Goal: Task Accomplishment & Management: Manage account settings

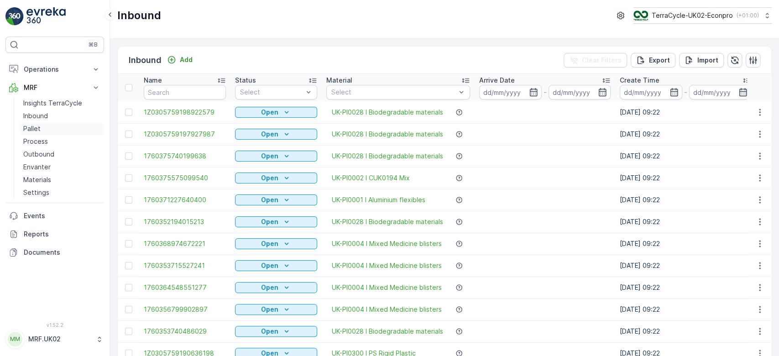
click at [33, 131] on p "Pallet" at bounding box center [31, 128] width 17 height 9
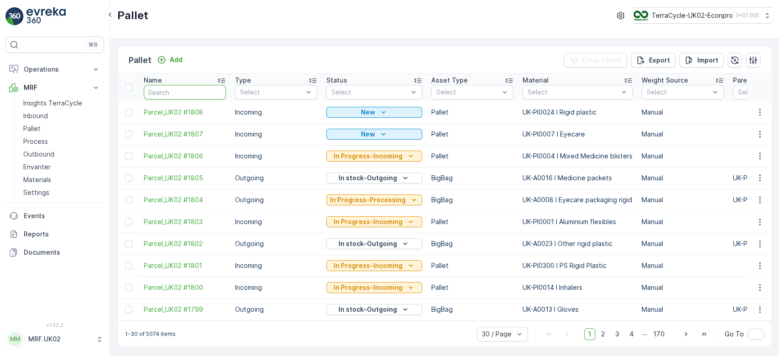
click at [173, 86] on input "text" at bounding box center [185, 92] width 82 height 15
type input "14"
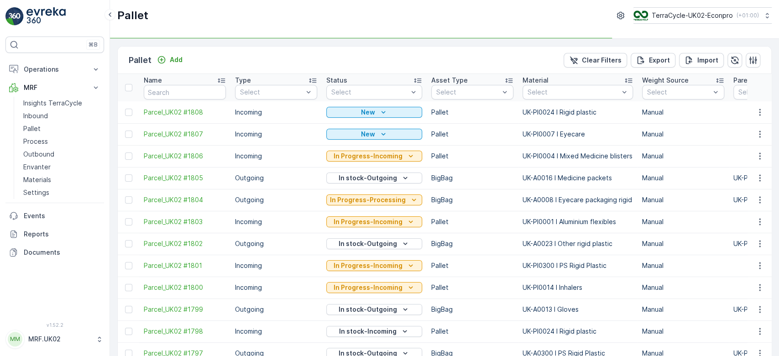
type input "14"
click at [173, 86] on input "14" at bounding box center [185, 92] width 82 height 15
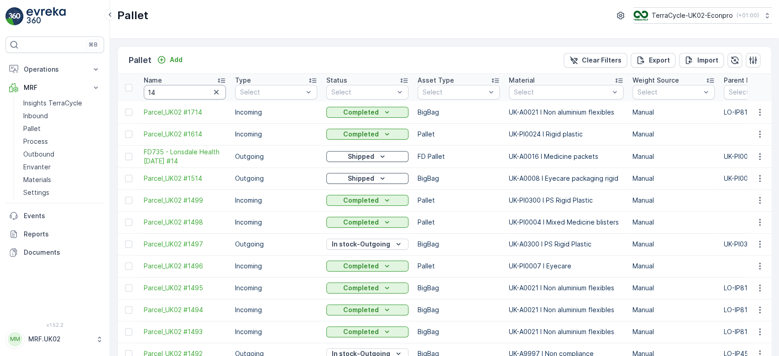
click at [173, 86] on input "14" at bounding box center [185, 92] width 82 height 15
type input "1464"
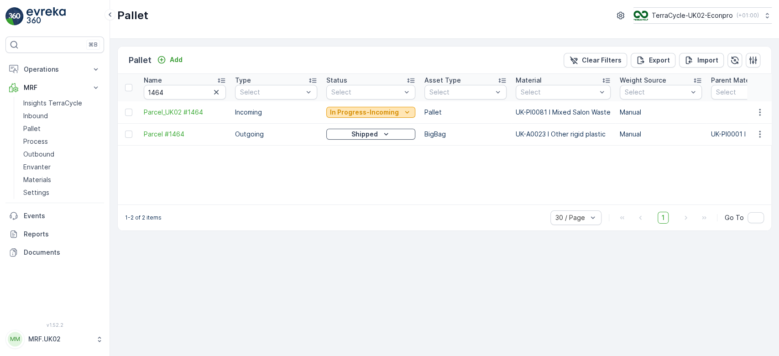
click at [365, 114] on p "In Progress-Incoming" at bounding box center [364, 112] width 69 height 9
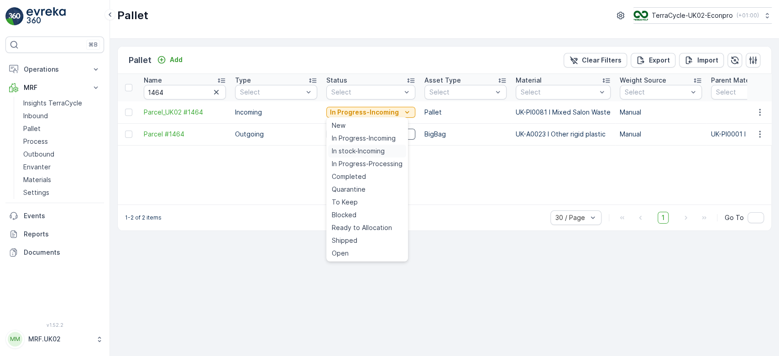
click at [367, 147] on span "In stock-Incoming" at bounding box center [358, 150] width 53 height 9
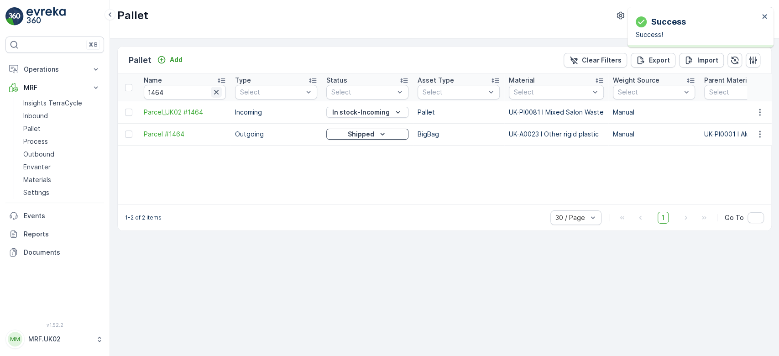
click at [217, 93] on icon "button" at bounding box center [216, 92] width 5 height 5
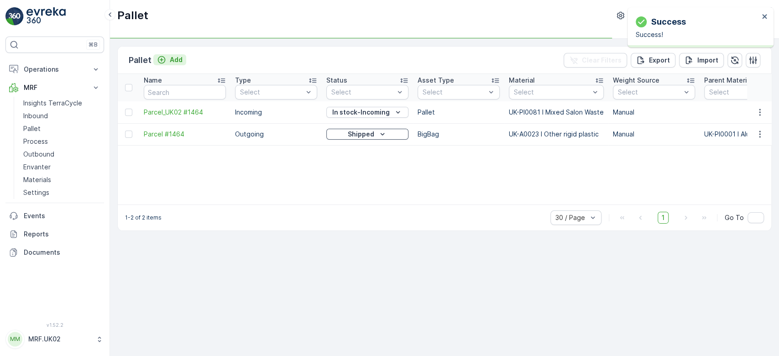
click at [167, 58] on div "Add" at bounding box center [170, 59] width 26 height 9
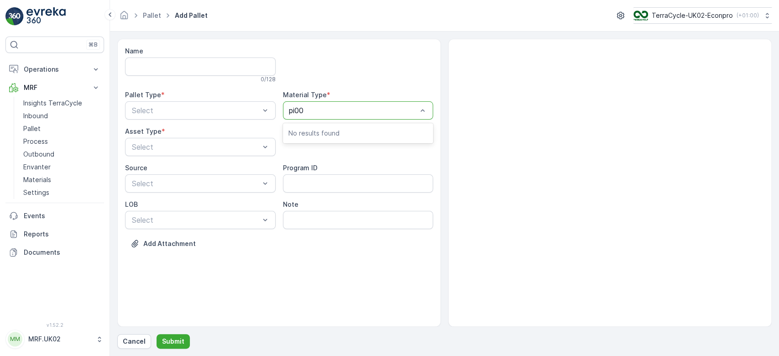
type input "pi008"
click at [364, 149] on span "UK-PI0081 I Mixed Salon Waste" at bounding box center [342, 148] width 109 height 8
click at [208, 132] on div "Incoming" at bounding box center [200, 133] width 140 height 8
click at [187, 181] on div "Pallet" at bounding box center [200, 185] width 140 height 8
click at [177, 341] on p "Submit" at bounding box center [173, 341] width 22 height 9
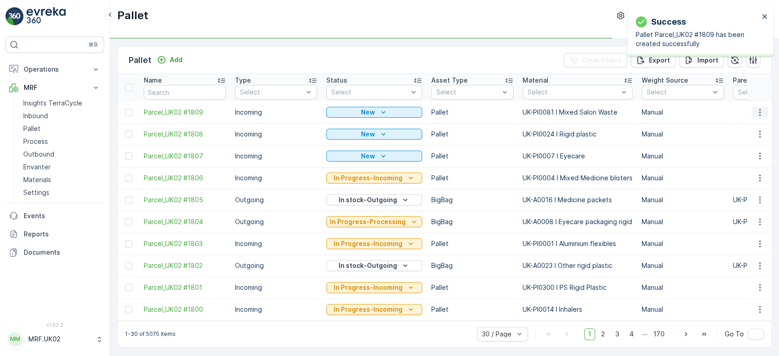
click at [757, 113] on icon "button" at bounding box center [759, 112] width 9 height 9
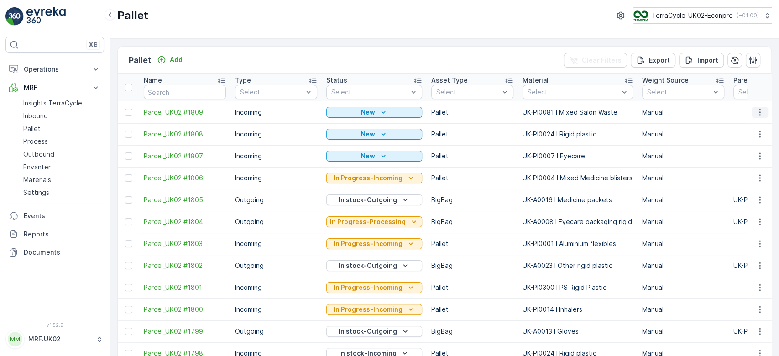
click at [757, 115] on icon "button" at bounding box center [759, 112] width 9 height 9
click at [737, 175] on span "Print QR" at bounding box center [734, 176] width 25 height 9
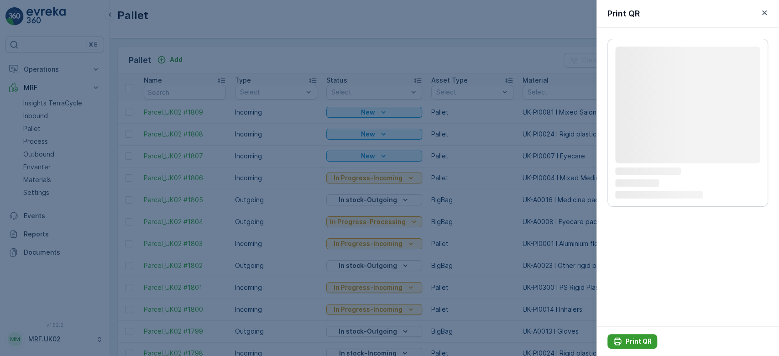
click at [637, 340] on p "Print QR" at bounding box center [638, 341] width 26 height 9
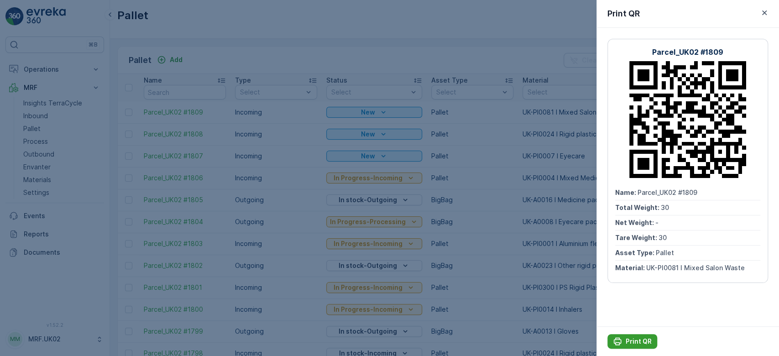
click at [631, 340] on p "Print QR" at bounding box center [638, 341] width 26 height 9
click at [33, 114] on div at bounding box center [389, 178] width 779 height 356
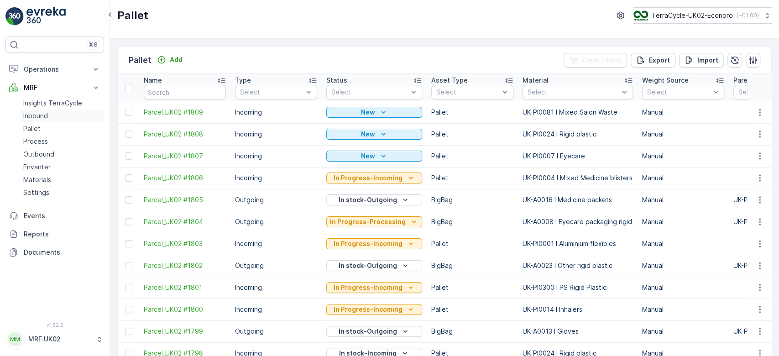
click at [33, 114] on p "Inbound" at bounding box center [35, 115] width 25 height 9
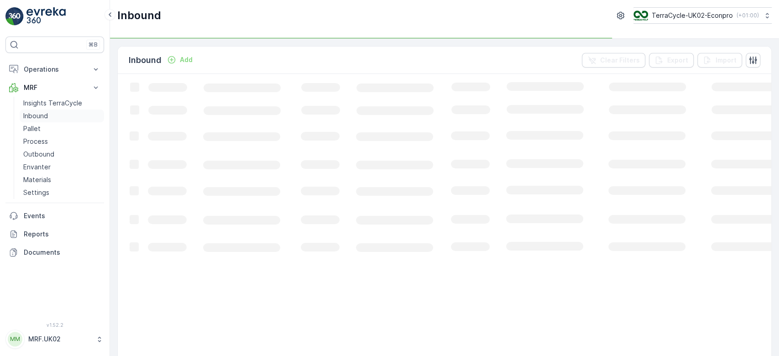
click at [33, 114] on p "Inbound" at bounding box center [35, 115] width 25 height 9
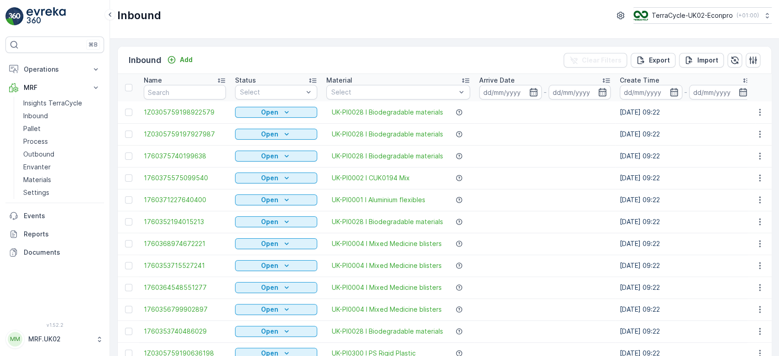
drag, startPoint x: 150, startPoint y: 112, endPoint x: 166, endPoint y: 92, distance: 25.4
click at [166, 92] on input "text" at bounding box center [185, 92] width 82 height 15
